Goal: Task Accomplishment & Management: Use online tool/utility

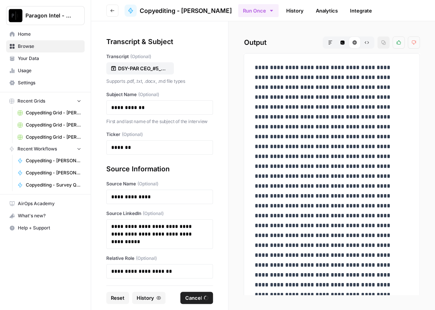
click at [49, 47] on span "Browse" at bounding box center [49, 46] width 63 height 7
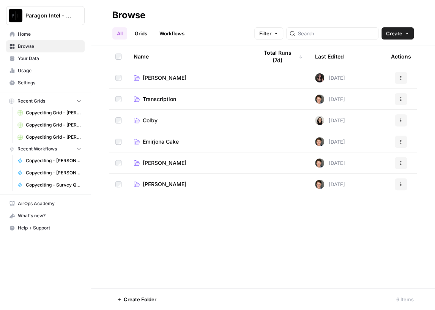
click at [148, 144] on span "Emirjona Cake" at bounding box center [161, 142] width 36 height 8
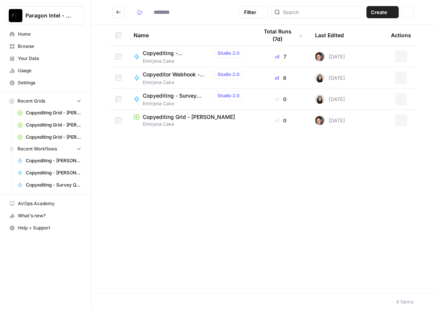
type input "**********"
click at [178, 120] on span "Copyediting Grid - [PERSON_NAME]" at bounding box center [189, 117] width 92 height 8
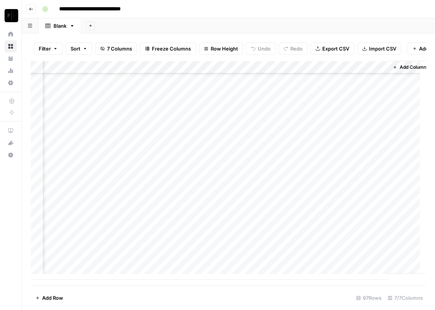
scroll to position [1064, 247]
click at [250, 246] on div "Add Column" at bounding box center [228, 170] width 395 height 219
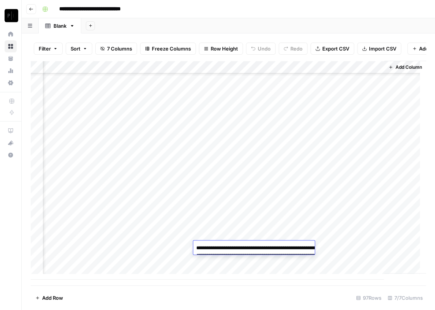
click at [252, 260] on textarea "**********" at bounding box center [269, 266] width 152 height 49
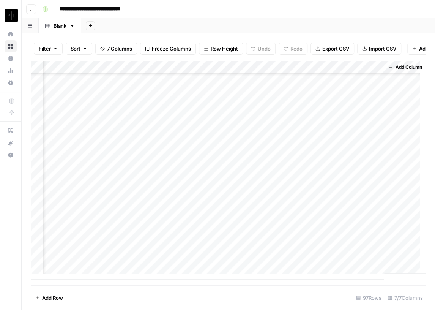
click at [152, 293] on footer "Add Row 97 Rows 7/7 Columns" at bounding box center [228, 297] width 395 height 25
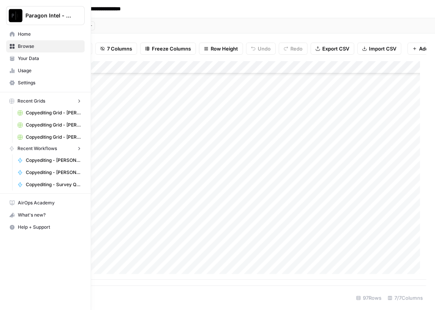
click at [12, 17] on img "Workspace: Paragon Intel - Copyediting" at bounding box center [16, 16] width 14 height 14
click at [15, 31] on link "Home" at bounding box center [45, 34] width 79 height 12
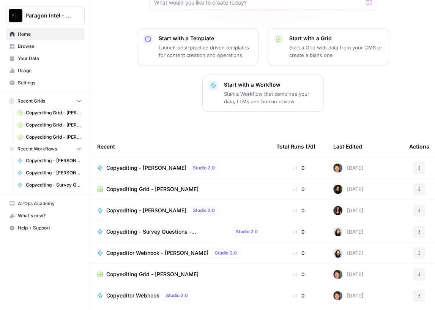
scroll to position [85, 0]
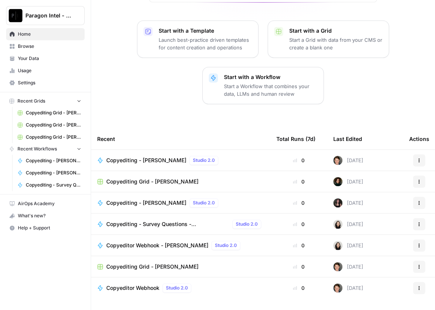
click at [42, 47] on span "Browse" at bounding box center [49, 46] width 63 height 7
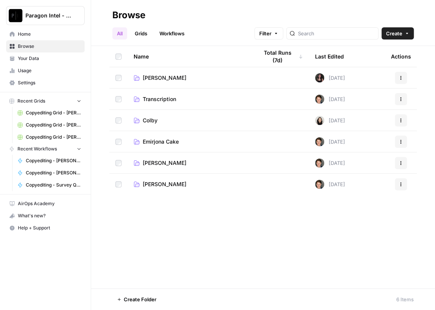
click at [170, 148] on td "Emirjona Cake" at bounding box center [190, 141] width 124 height 21
click at [170, 143] on span "Emirjona Cake" at bounding box center [161, 142] width 36 height 8
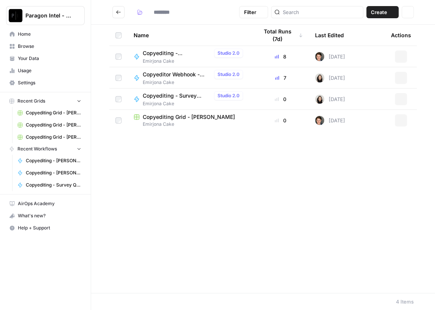
type input "**********"
click at [182, 56] on span "Copyediting - [PERSON_NAME]" at bounding box center [177, 53] width 68 height 8
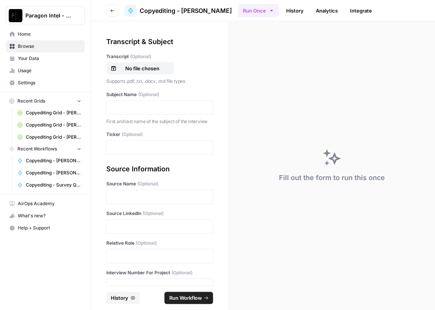
click at [124, 61] on div "Transcript (Optional) No file chosen Supports .pdf, .txt, .docx, .md file types" at bounding box center [159, 69] width 107 height 32
click at [125, 65] on p "No file chosen" at bounding box center [142, 69] width 49 height 8
click at [129, 107] on p at bounding box center [159, 108] width 97 height 8
click at [120, 154] on div at bounding box center [159, 147] width 107 height 14
click at [124, 154] on div at bounding box center [159, 147] width 107 height 14
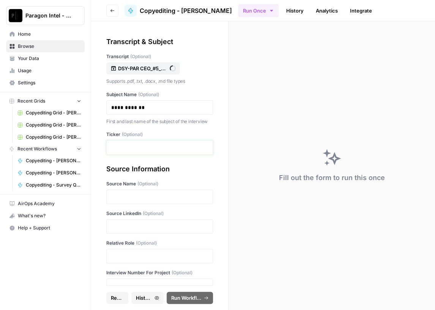
click at [134, 151] on p at bounding box center [159, 147] width 97 height 8
click at [122, 200] on p at bounding box center [159, 197] width 97 height 8
click at [123, 230] on p at bounding box center [159, 226] width 97 height 8
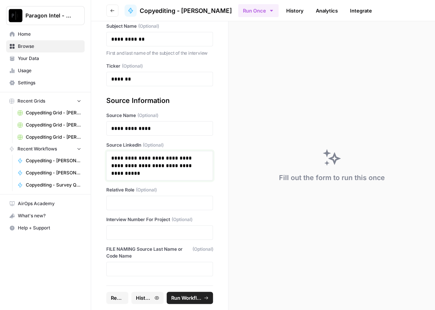
scroll to position [74, 0]
click at [131, 198] on div at bounding box center [159, 202] width 107 height 14
click at [140, 203] on p at bounding box center [159, 203] width 97 height 8
click at [141, 231] on p at bounding box center [159, 232] width 97 height 8
click at [187, 298] on span "Run Workflow" at bounding box center [186, 298] width 30 height 8
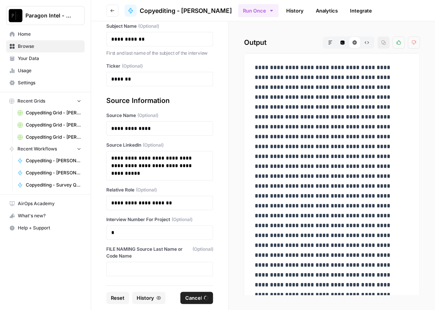
scroll to position [0, 0]
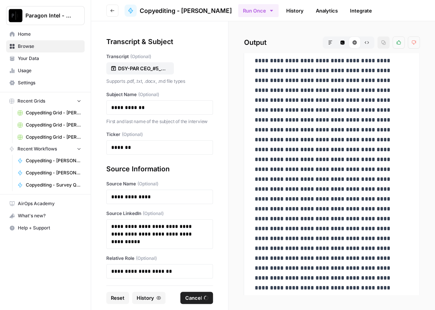
scroll to position [18528, 0]
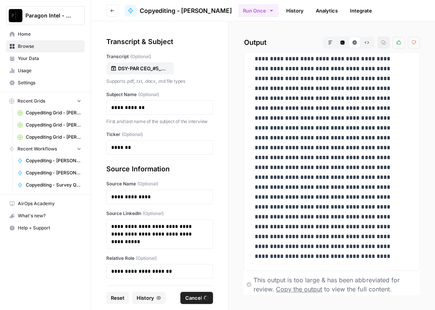
click at [28, 34] on span "Home" at bounding box center [49, 34] width 63 height 7
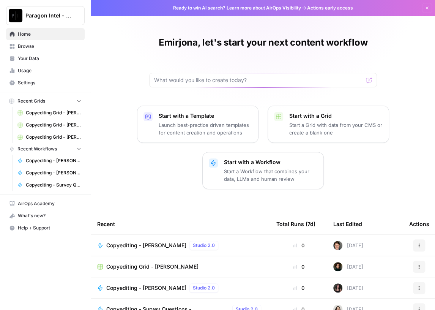
click at [32, 46] on span "Browse" at bounding box center [49, 46] width 63 height 7
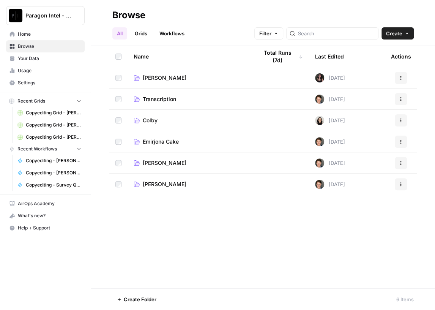
click at [176, 141] on span "Emirjona Cake" at bounding box center [161, 142] width 36 height 8
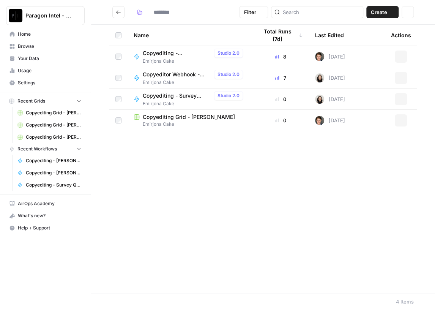
type input "**********"
click at [178, 117] on span "Copyediting Grid - [PERSON_NAME]" at bounding box center [189, 117] width 92 height 8
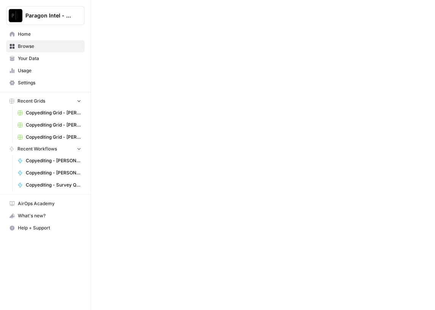
click at [178, 117] on div at bounding box center [263, 155] width 344 height 310
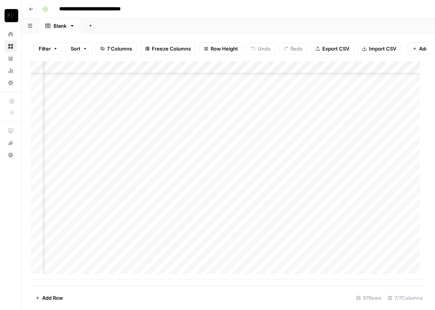
scroll to position [1064, 178]
click at [314, 263] on div "Add Column" at bounding box center [228, 170] width 395 height 219
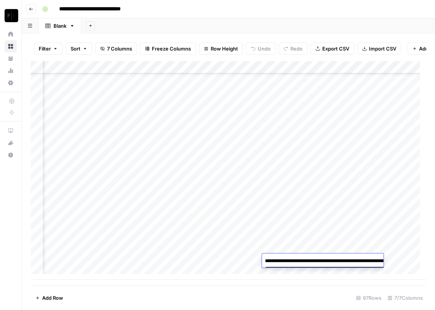
click at [314, 263] on textarea "**********" at bounding box center [338, 275] width 152 height 41
